Goal: Find specific page/section: Find specific page/section

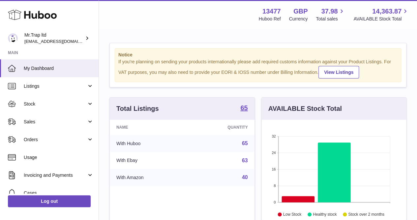
scroll to position [103, 144]
click at [38, 119] on span "Sales" at bounding box center [55, 122] width 63 height 6
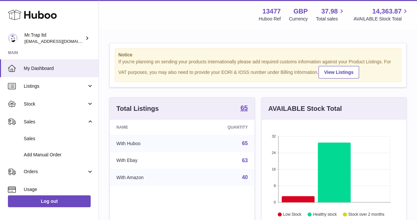
click at [42, 134] on link "Sales" at bounding box center [49, 138] width 99 height 16
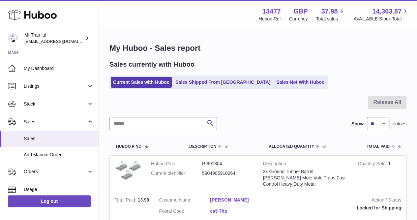
click at [274, 83] on link "Sales Not With Huboo" at bounding box center [300, 82] width 53 height 11
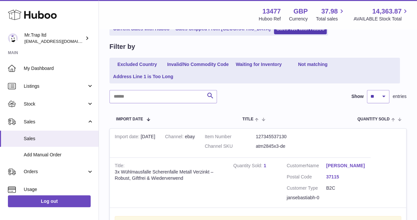
scroll to position [132, 0]
